Goal: Information Seeking & Learning: Find specific fact

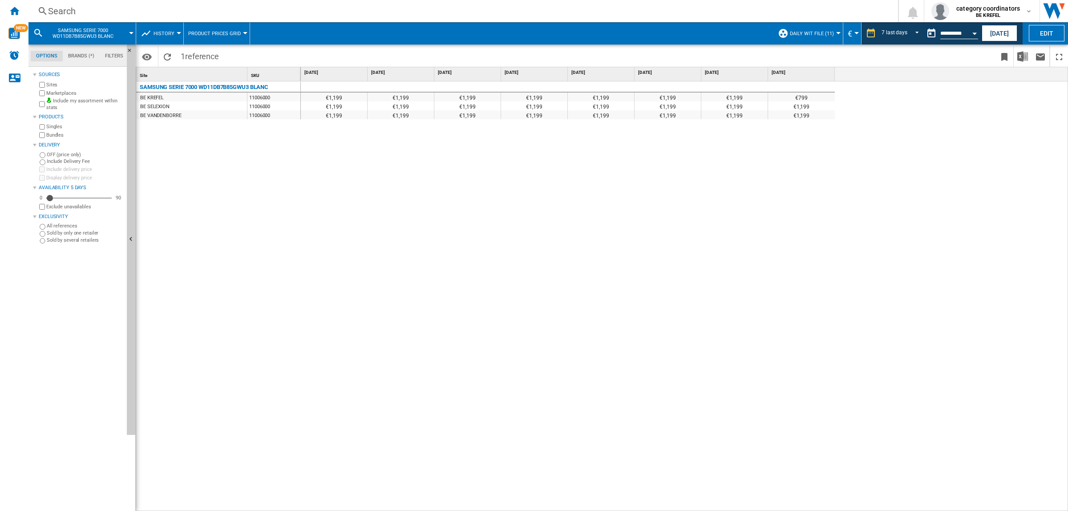
click at [85, 6] on div "Search" at bounding box center [461, 11] width 827 height 12
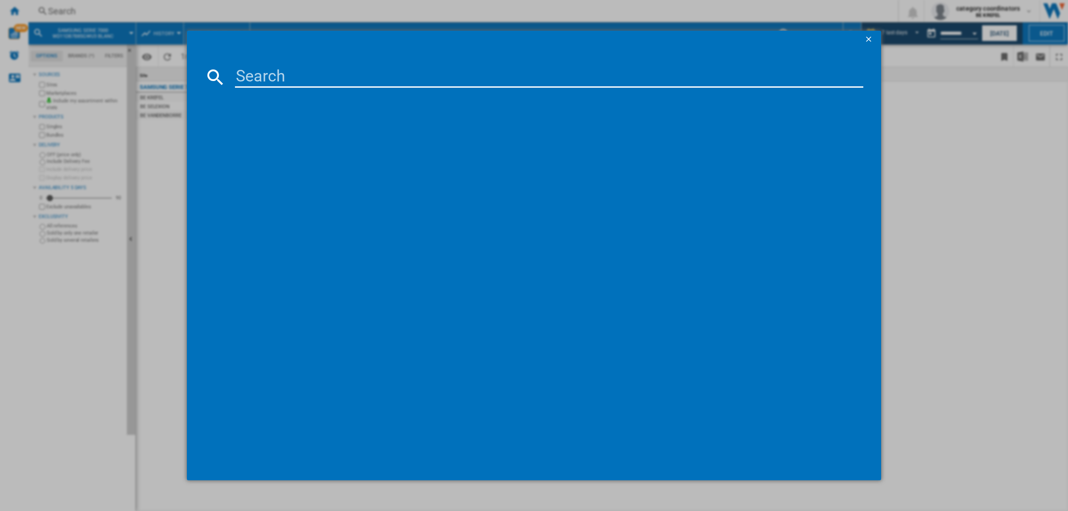
click at [287, 77] on input at bounding box center [549, 76] width 628 height 21
type input "11005877"
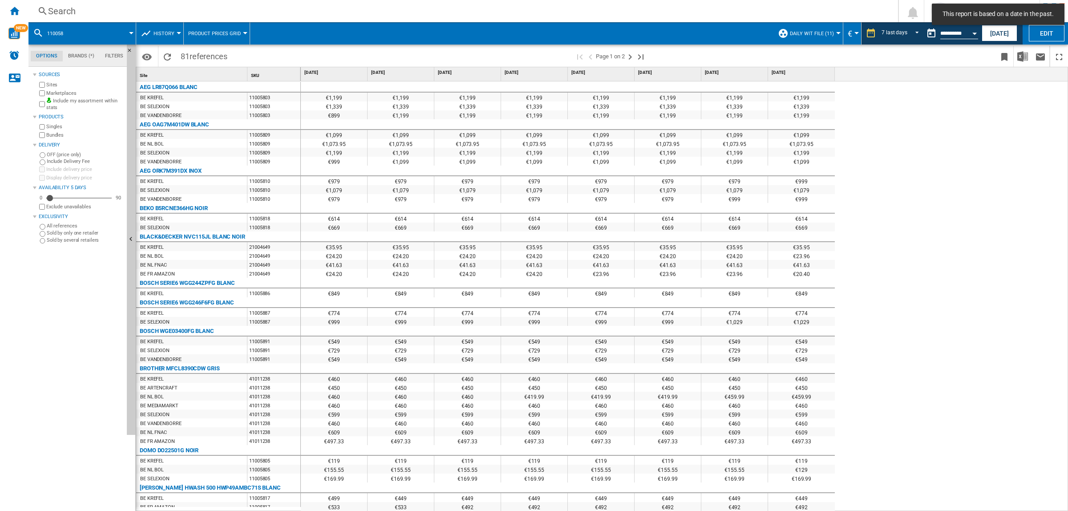
click at [82, 7] on div "Search" at bounding box center [461, 11] width 827 height 12
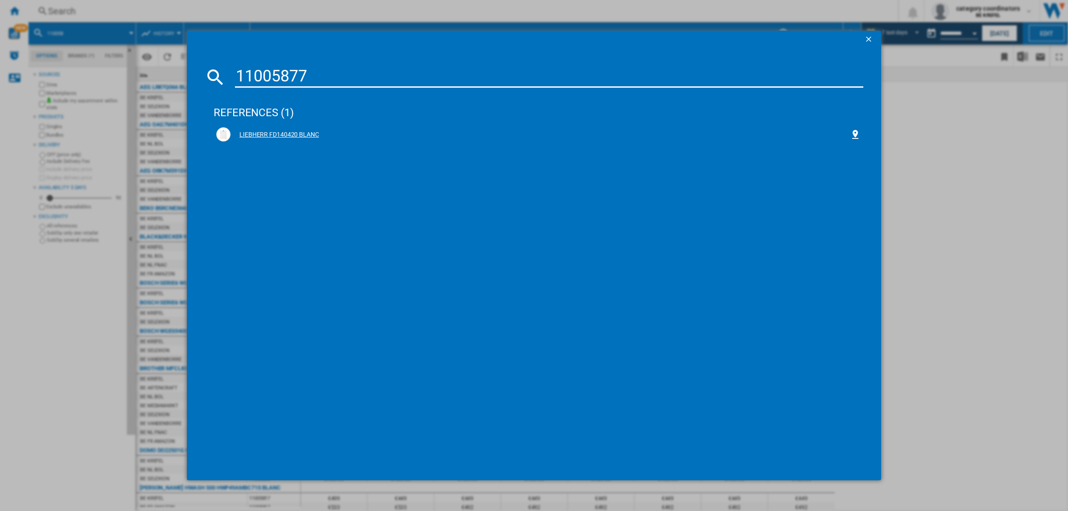
type input "11005877"
click at [306, 136] on div "LIEBHERR FD140420 BLANC" at bounding box center [539, 134] width 619 height 9
